Goal: Task Accomplishment & Management: Manage account settings

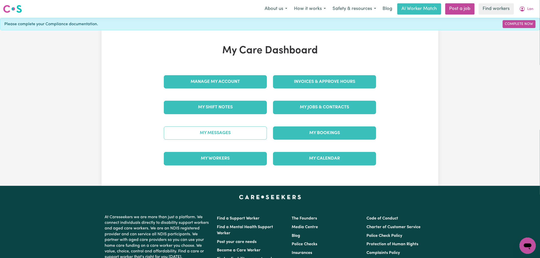
click at [223, 133] on link "My Messages" at bounding box center [215, 133] width 103 height 13
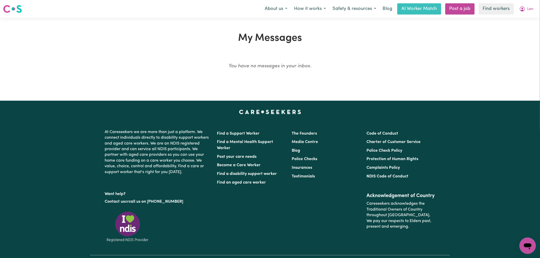
click at [288, 81] on div "My Messages You have no messages in your inbox." at bounding box center [270, 59] width 360 height 54
click at [526, 10] on button "Lan" at bounding box center [526, 9] width 21 height 11
click at [530, 18] on link "My Dashboard" at bounding box center [516, 20] width 40 height 10
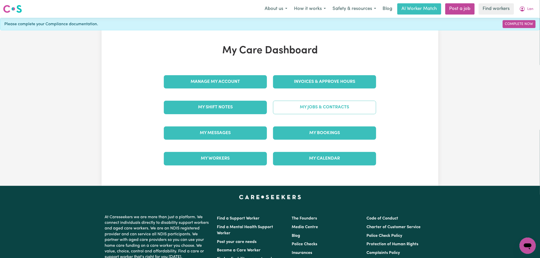
click at [304, 109] on link "My Jobs & Contracts" at bounding box center [324, 107] width 103 height 13
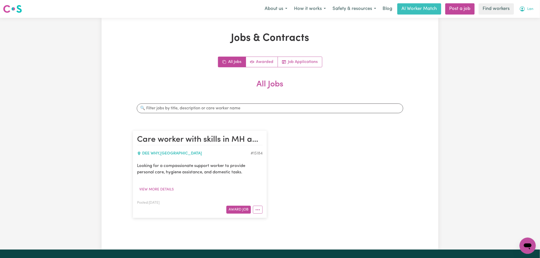
drag, startPoint x: 526, startPoint y: 8, endPoint x: 525, endPoint y: 14, distance: 5.1
click at [526, 8] on button "Lan" at bounding box center [526, 9] width 21 height 11
click at [524, 20] on link "My Dashboard" at bounding box center [516, 20] width 40 height 10
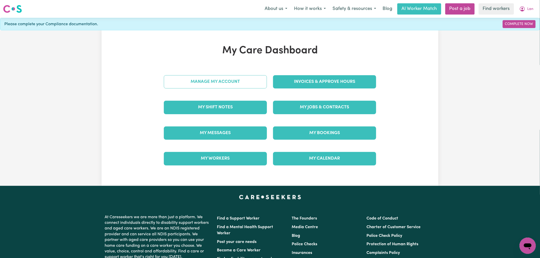
click at [229, 82] on link "Manage My Account" at bounding box center [215, 81] width 103 height 13
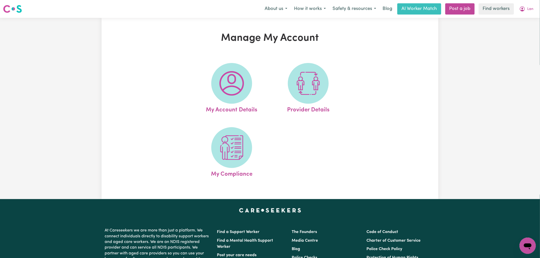
click at [229, 82] on img at bounding box center [231, 83] width 24 height 24
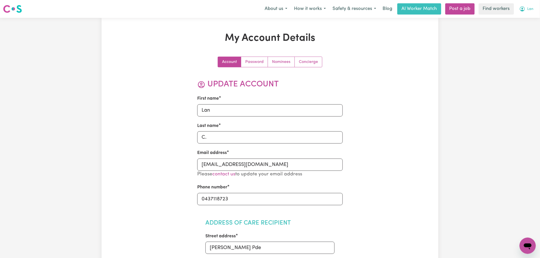
click at [522, 6] on button "Lan" at bounding box center [526, 9] width 21 height 11
click at [524, 17] on link "My Dashboard" at bounding box center [516, 20] width 40 height 10
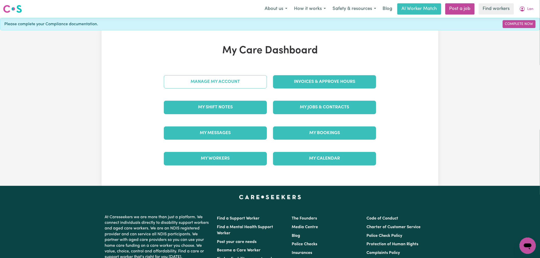
click at [228, 84] on link "Manage My Account" at bounding box center [215, 81] width 103 height 13
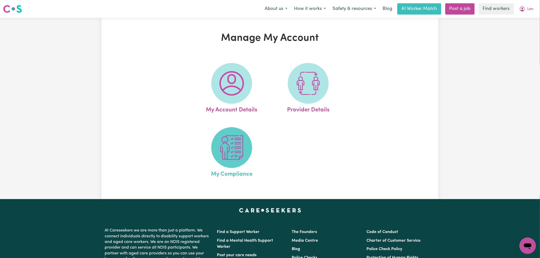
click at [243, 148] on img at bounding box center [231, 147] width 24 height 24
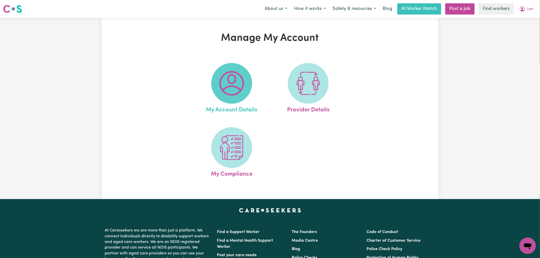
click at [225, 91] on img at bounding box center [231, 83] width 24 height 24
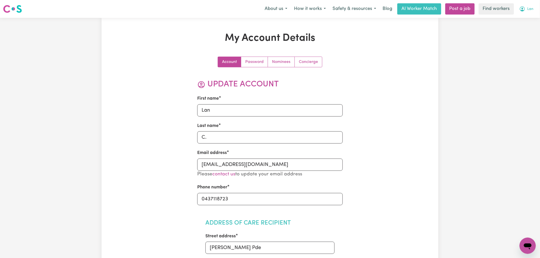
click at [529, 12] on button "Lan" at bounding box center [526, 9] width 21 height 11
click at [526, 17] on link "My Dashboard" at bounding box center [516, 20] width 40 height 10
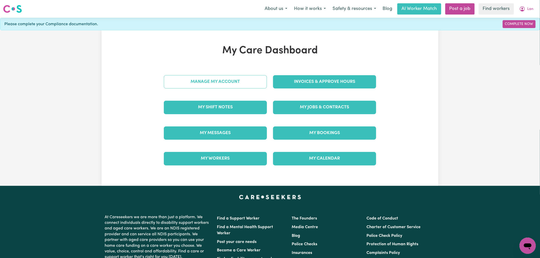
click at [245, 84] on link "Manage My Account" at bounding box center [215, 81] width 103 height 13
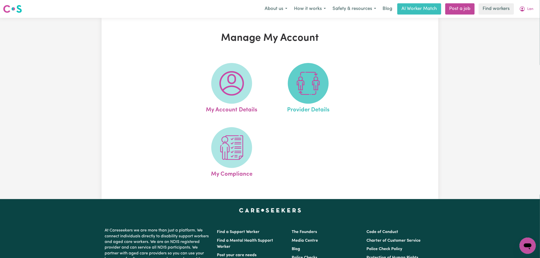
click at [301, 81] on img at bounding box center [308, 83] width 24 height 24
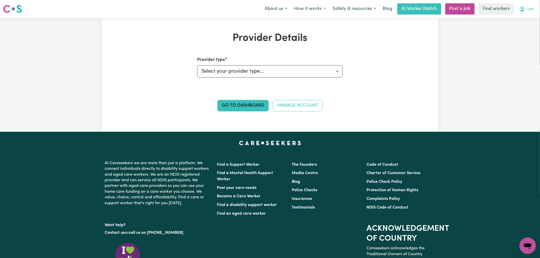
click at [531, 9] on span "Lan" at bounding box center [530, 9] width 6 height 6
click at [529, 19] on link "My Dashboard" at bounding box center [516, 20] width 40 height 10
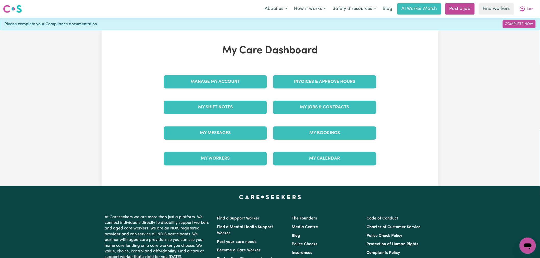
click at [258, 53] on h1 "My Care Dashboard" at bounding box center [270, 51] width 218 height 12
click at [256, 53] on h1 "My Care Dashboard" at bounding box center [270, 51] width 218 height 12
click at [257, 52] on h1 "My Care Dashboard" at bounding box center [270, 51] width 218 height 12
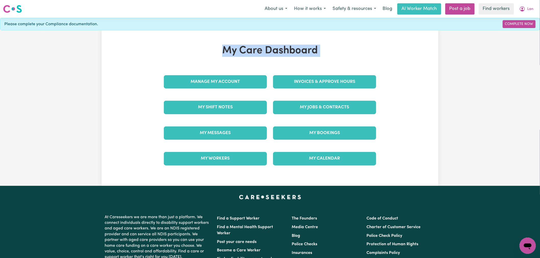
click at [257, 52] on h1 "My Care Dashboard" at bounding box center [270, 51] width 218 height 12
click at [284, 45] on h1 "My Care Dashboard" at bounding box center [270, 51] width 218 height 12
click at [301, 43] on div "My Care Dashboard Manage My Account Invoices & Approve Hours My Shift Notes My …" at bounding box center [270, 108] width 337 height 156
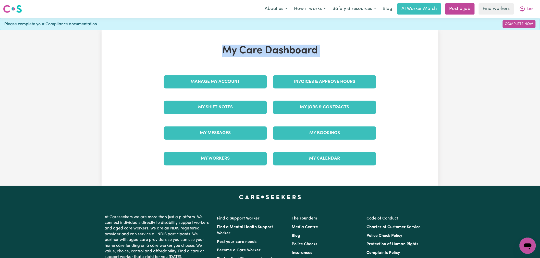
click at [301, 43] on div "My Care Dashboard Manage My Account Invoices & Approve Hours My Shift Notes My …" at bounding box center [270, 108] width 337 height 156
click at [230, 49] on h1 "My Care Dashboard" at bounding box center [270, 51] width 218 height 12
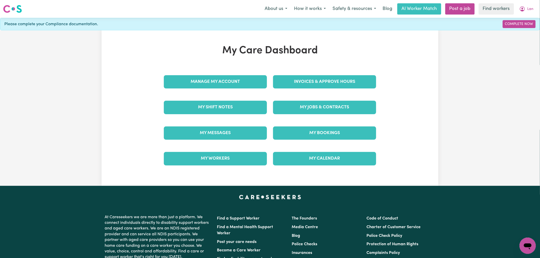
click at [258, 48] on h1 "My Care Dashboard" at bounding box center [270, 51] width 218 height 12
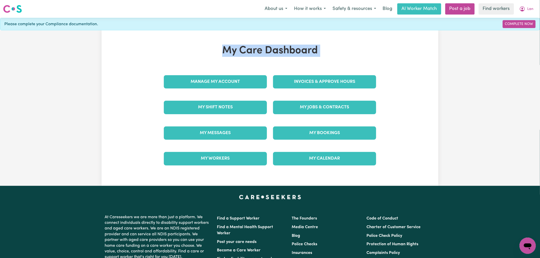
click at [258, 48] on h1 "My Care Dashboard" at bounding box center [270, 51] width 218 height 12
click at [319, 53] on h1 "My Care Dashboard" at bounding box center [270, 51] width 218 height 12
drag, startPoint x: 322, startPoint y: 54, endPoint x: 264, endPoint y: 54, distance: 57.9
click at [264, 54] on h1 "My Care Dashboard" at bounding box center [270, 51] width 218 height 12
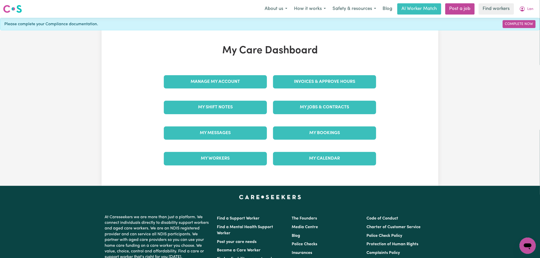
click at [262, 54] on h1 "My Care Dashboard" at bounding box center [270, 51] width 218 height 12
drag, startPoint x: 262, startPoint y: 54, endPoint x: 238, endPoint y: 54, distance: 23.7
click at [238, 54] on h1 "My Care Dashboard" at bounding box center [270, 51] width 218 height 12
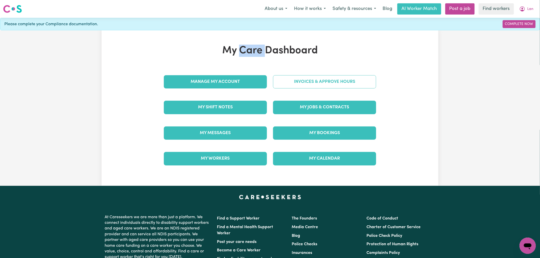
click at [308, 87] on link "Invoices & Approve Hours" at bounding box center [324, 81] width 103 height 13
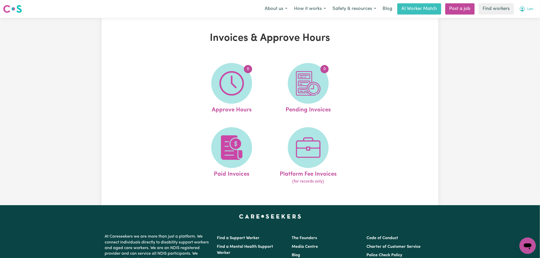
click at [529, 9] on span "Lan" at bounding box center [530, 9] width 6 height 6
click at [526, 19] on link "My Dashboard" at bounding box center [516, 20] width 40 height 10
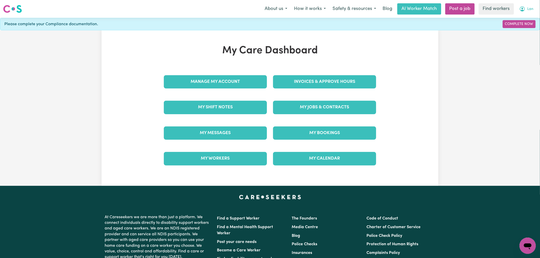
click at [534, 5] on button "Lan" at bounding box center [526, 9] width 21 height 11
click at [525, 31] on link "Logout" at bounding box center [516, 29] width 40 height 10
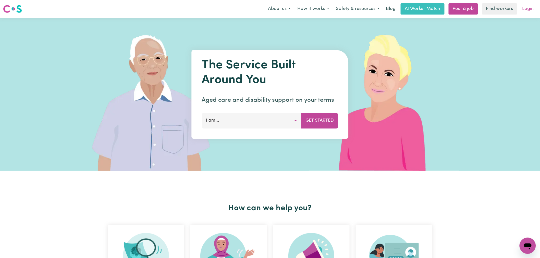
click at [528, 8] on link "Login" at bounding box center [528, 8] width 18 height 11
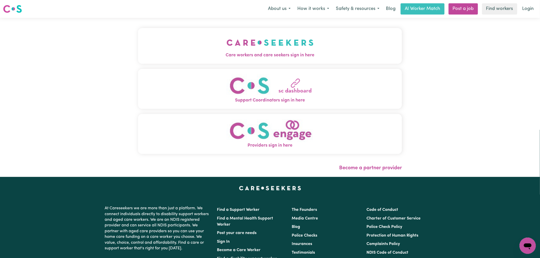
click at [281, 48] on img "Care workers and care seekers sign in here" at bounding box center [270, 42] width 87 height 19
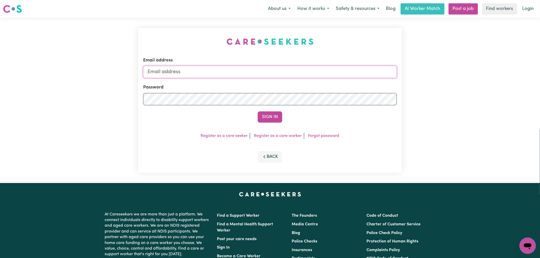
type input "[PERSON_NAME][EMAIL_ADDRESS][DOMAIN_NAME]"
click at [269, 117] on button "Sign In" at bounding box center [270, 116] width 24 height 11
